Goal: Navigation & Orientation: Find specific page/section

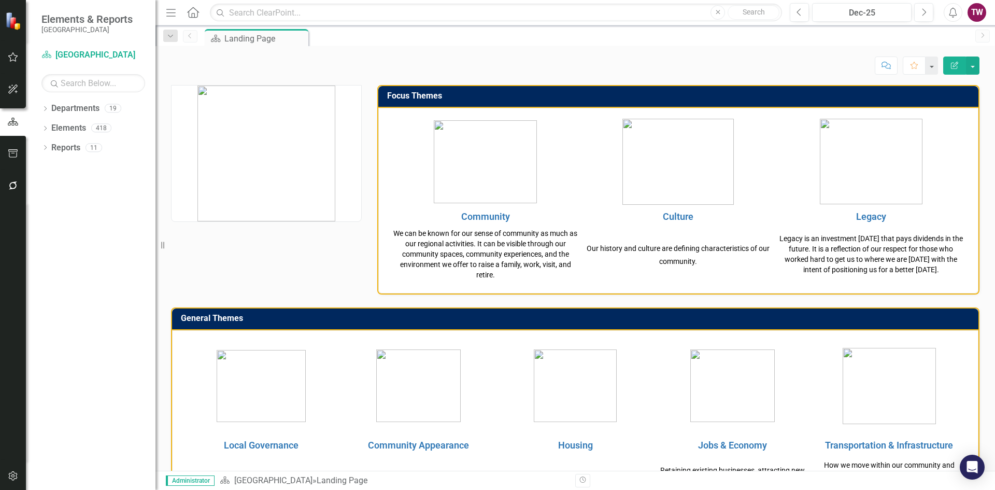
click at [44, 108] on icon "Dropdown" at bounding box center [44, 110] width 7 height 6
click at [52, 127] on icon at bounding box center [51, 127] width 3 height 5
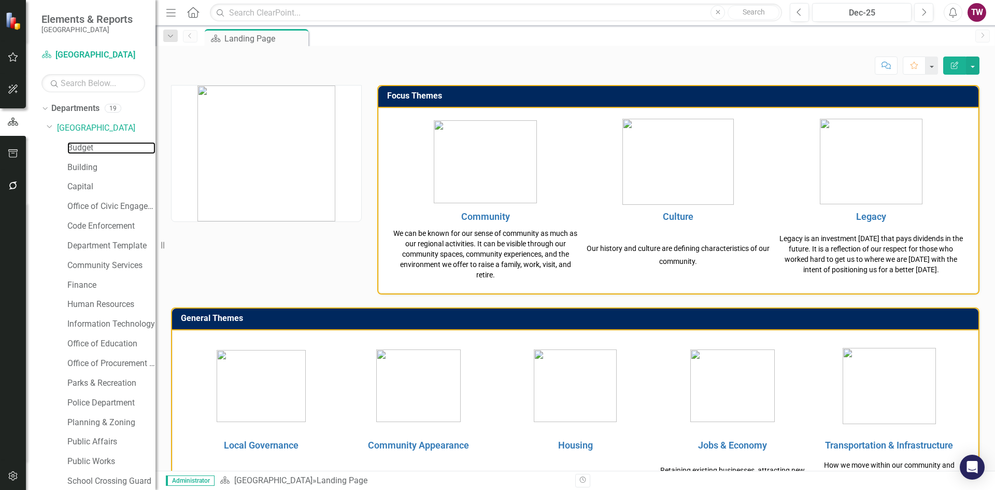
click at [88, 149] on link "Budget" at bounding box center [111, 148] width 88 height 12
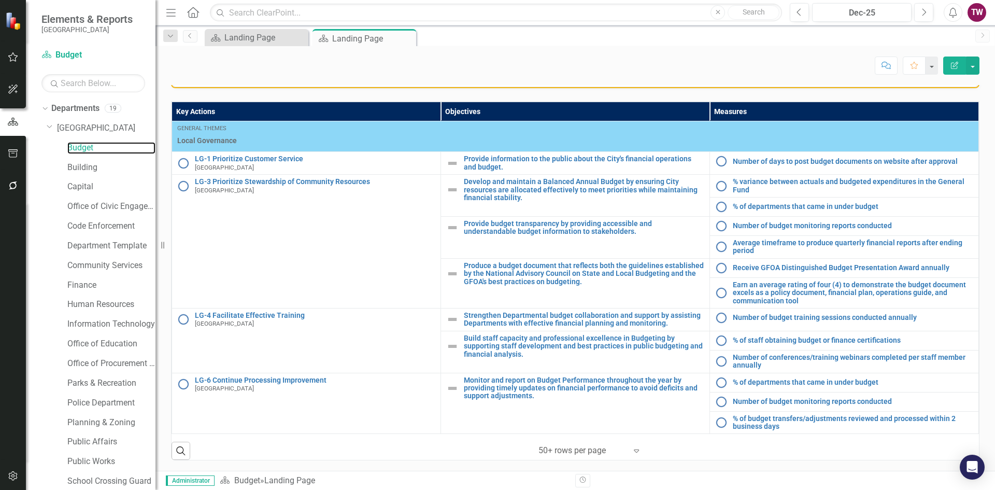
scroll to position [42, 0]
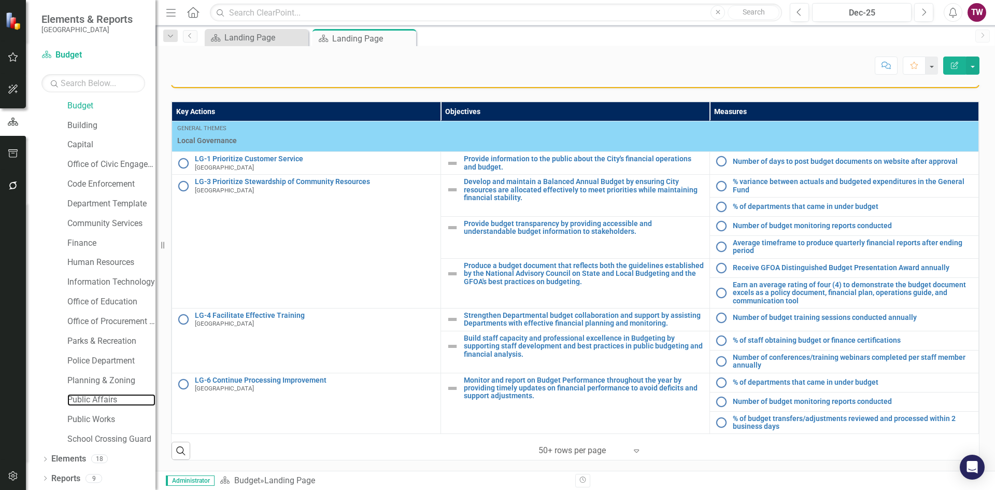
click at [94, 398] on link "Public Affairs" at bounding box center [111, 400] width 88 height 12
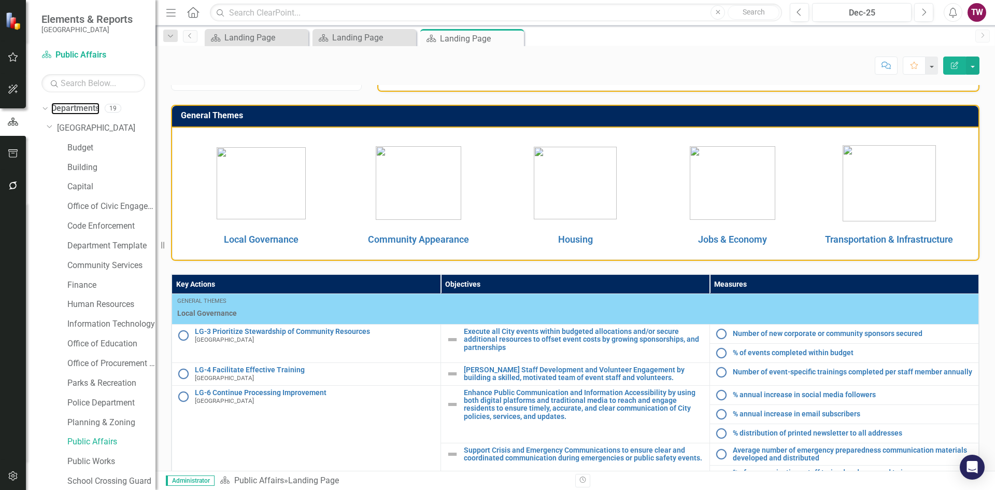
click at [72, 107] on link "Departments" at bounding box center [75, 109] width 48 height 12
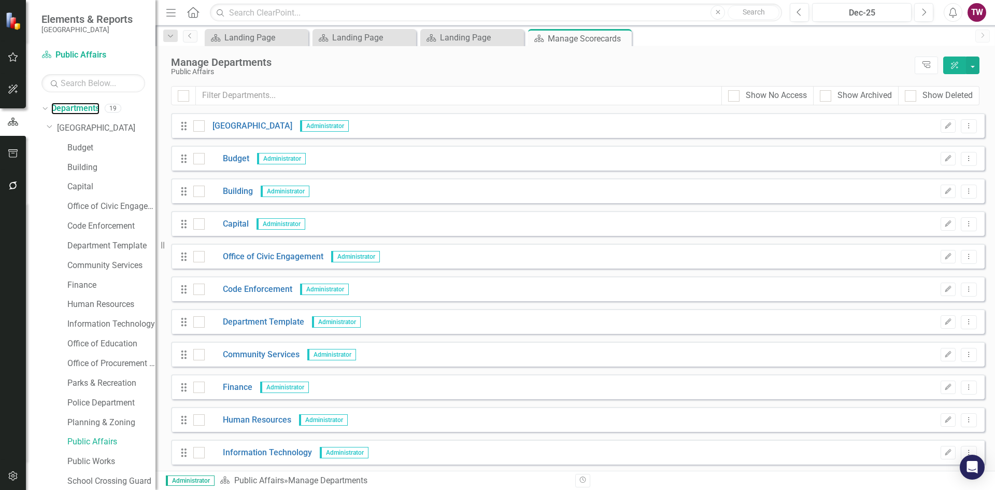
click at [72, 110] on link "Departments" at bounding box center [75, 109] width 48 height 12
click at [248, 50] on div "Manage Departments Public Affairs Tree Explorer ClearPoint AI" at bounding box center [574, 66] width 839 height 40
click at [253, 37] on div "Landing Page" at bounding box center [264, 37] width 81 height 13
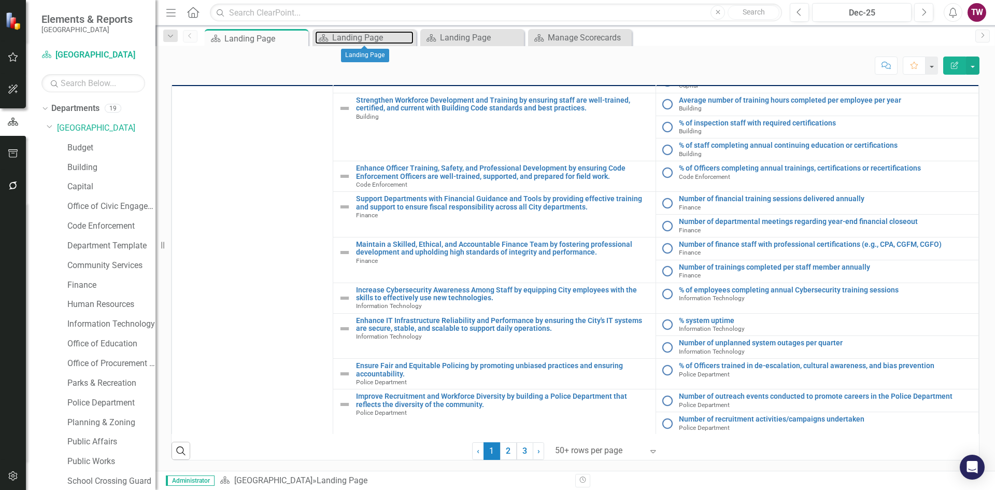
click at [392, 37] on div "Landing Page" at bounding box center [372, 37] width 81 height 13
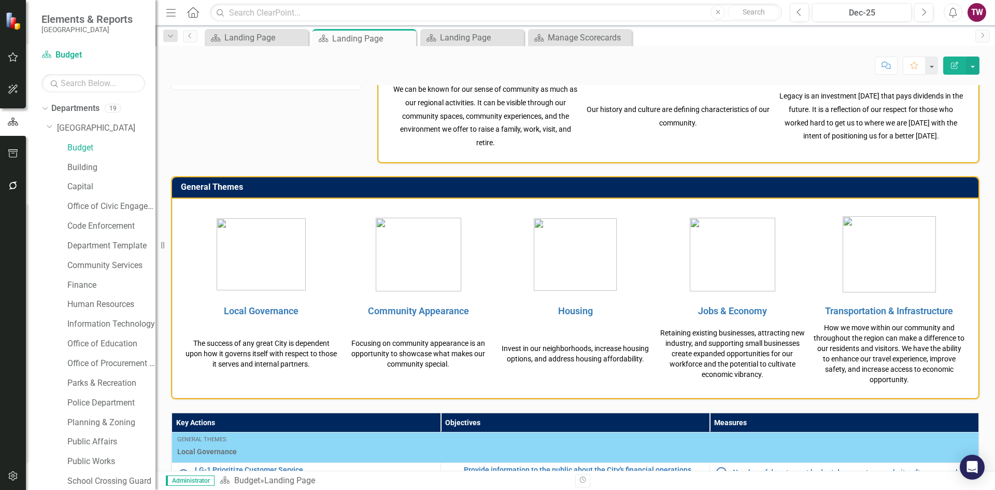
click at [0, 0] on icon at bounding box center [0, 0] width 0 height 0
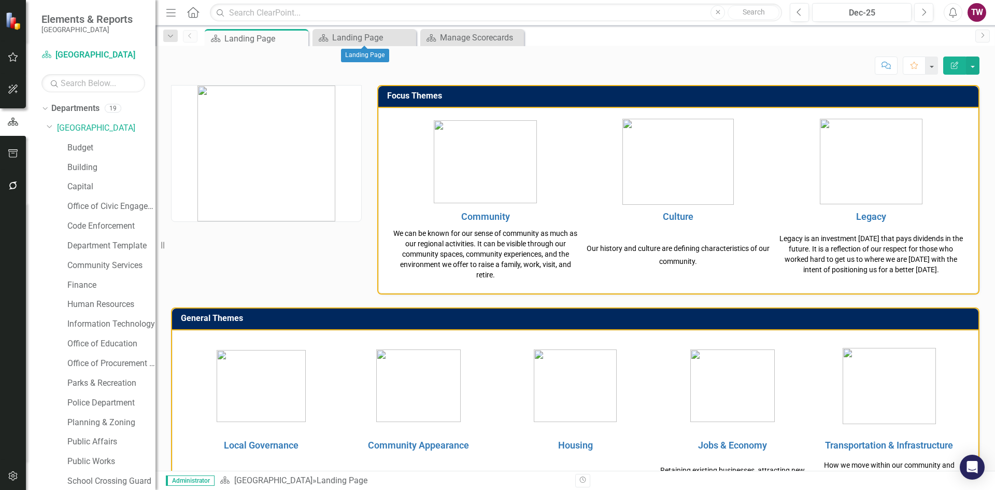
click at [0, 0] on icon "Close" at bounding box center [0, 0] width 0 height 0
click at [484, 214] on link "Community" at bounding box center [485, 216] width 49 height 11
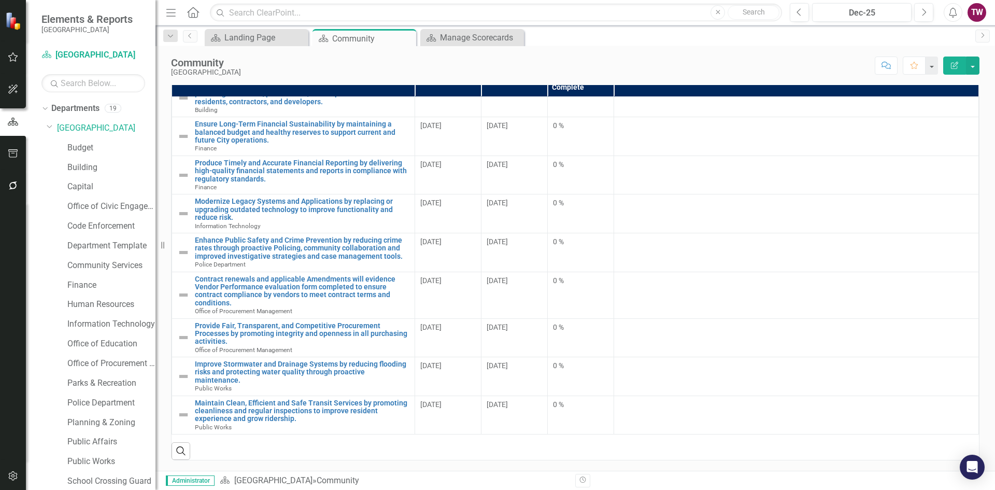
click at [45, 106] on icon "Dropdown" at bounding box center [44, 107] width 6 height 7
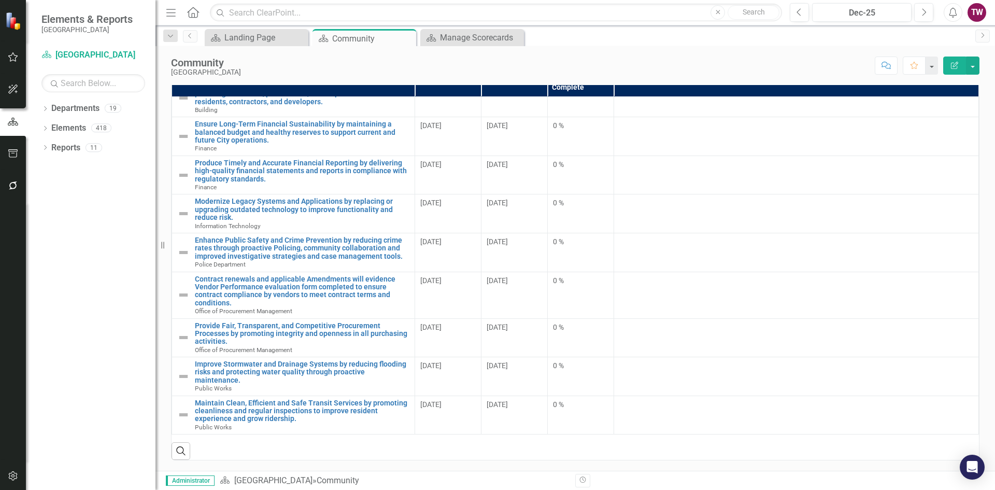
click at [46, 107] on icon "Dropdown" at bounding box center [44, 110] width 7 height 6
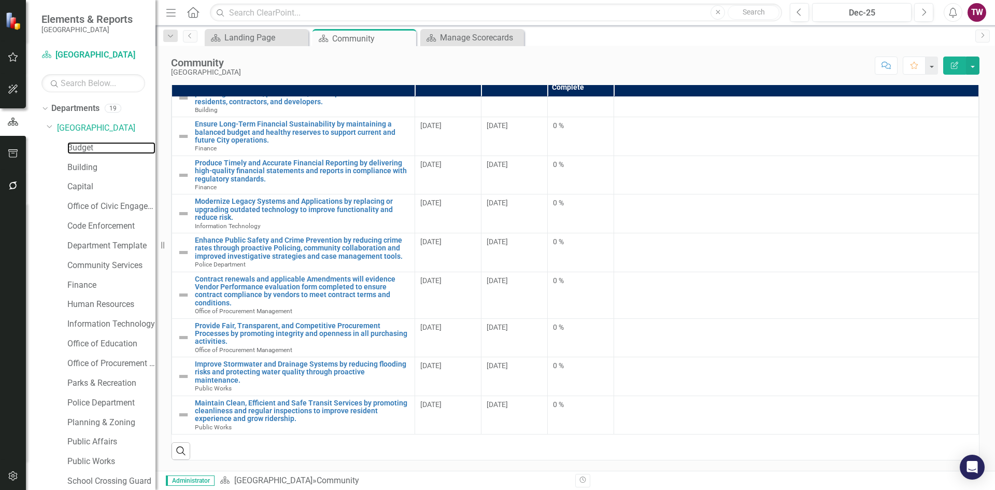
click at [81, 149] on link "Budget" at bounding box center [111, 148] width 88 height 12
